Goal: Information Seeking & Learning: Learn about a topic

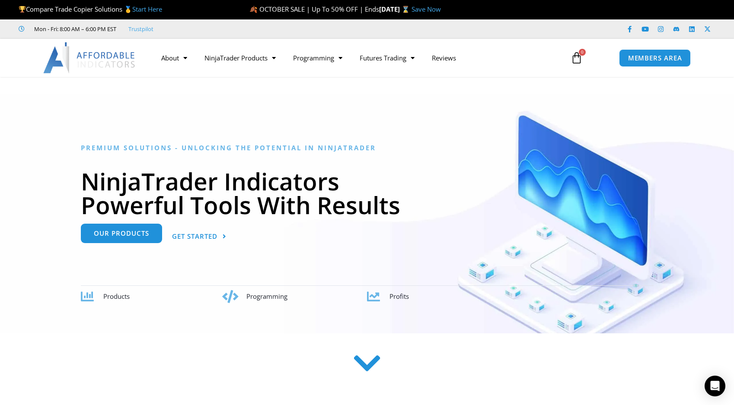
click at [130, 236] on span "Our Products" at bounding box center [121, 233] width 55 height 6
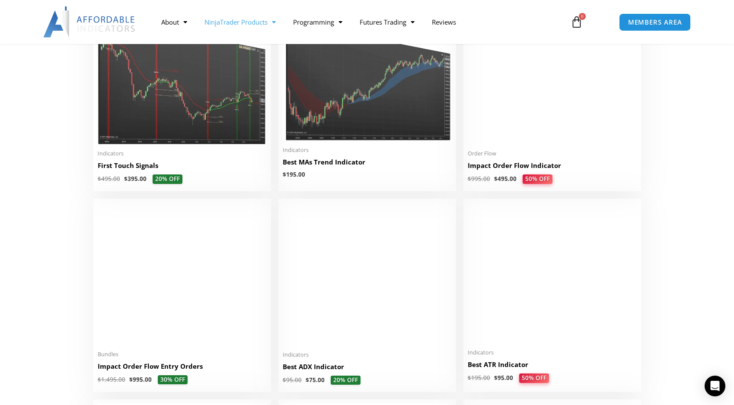
scroll to position [1456, 0]
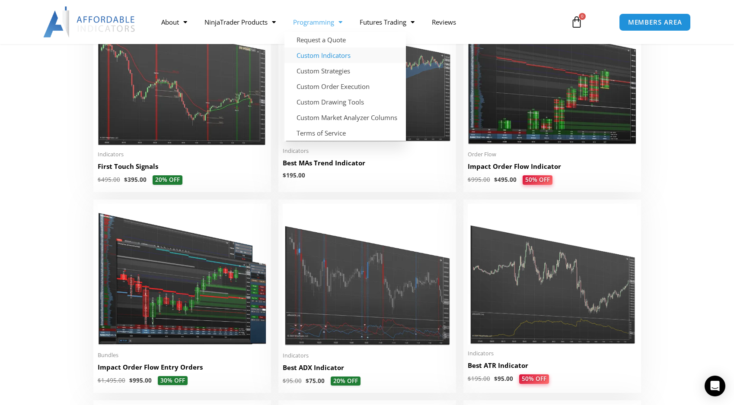
click at [343, 52] on link "Custom Indicators" at bounding box center [344, 56] width 121 height 16
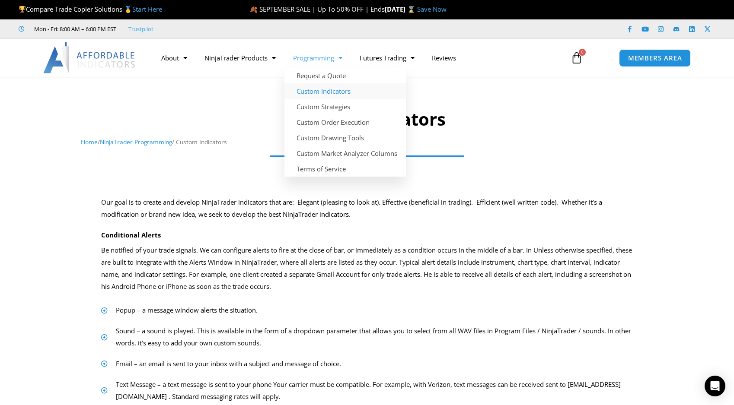
click at [340, 59] on span "Menu" at bounding box center [338, 58] width 8 height 15
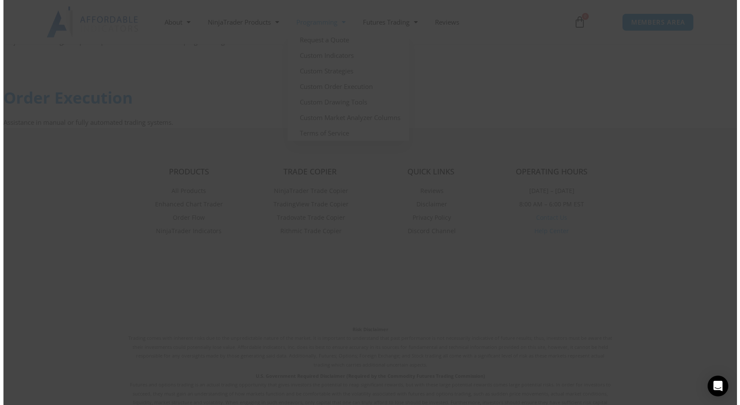
scroll to position [1192, 0]
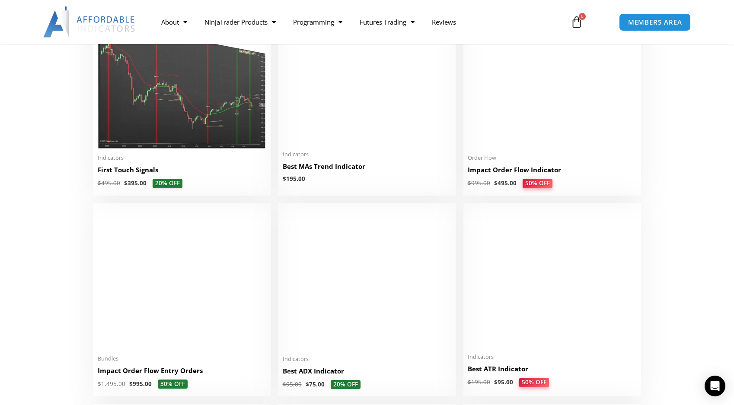
scroll to position [1456, 0]
